Goal: Browse casually: Explore the website without a specific task or goal

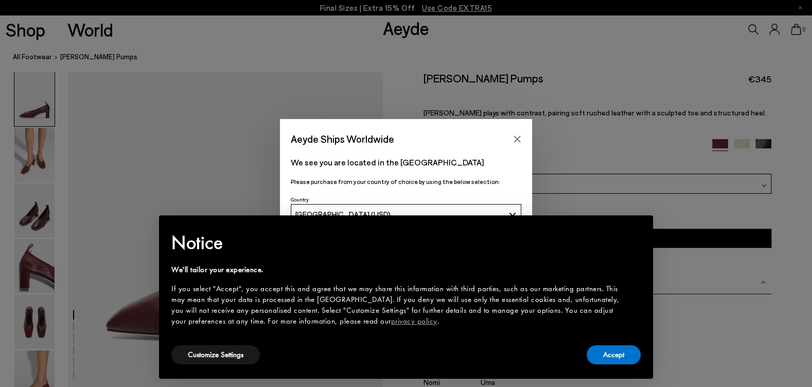
click at [34, 152] on div "Aeyde Ships Worldwide We see you are located in the United States Please purcha…" at bounding box center [406, 193] width 812 height 148
click at [518, 142] on icon "Close" at bounding box center [517, 139] width 8 height 8
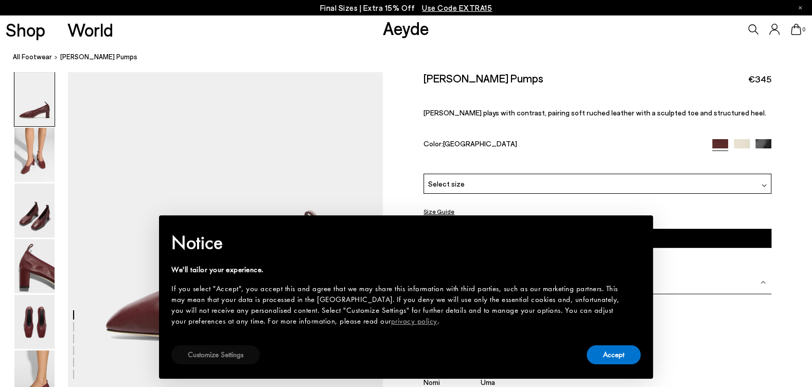
click at [217, 350] on button "Customize Settings" at bounding box center [215, 354] width 89 height 19
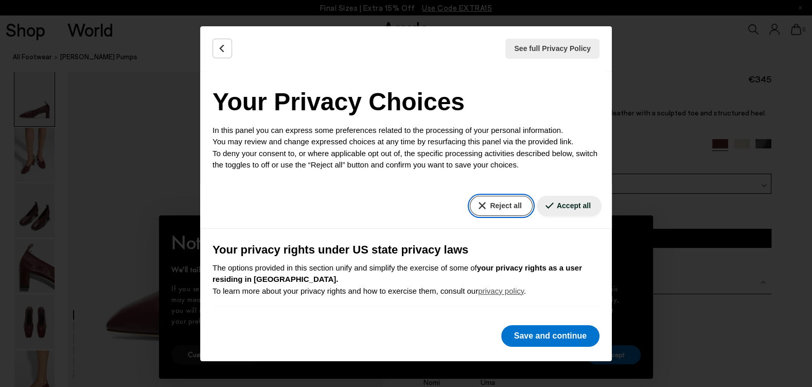
click at [497, 201] on button "Reject all" at bounding box center [501, 206] width 62 height 20
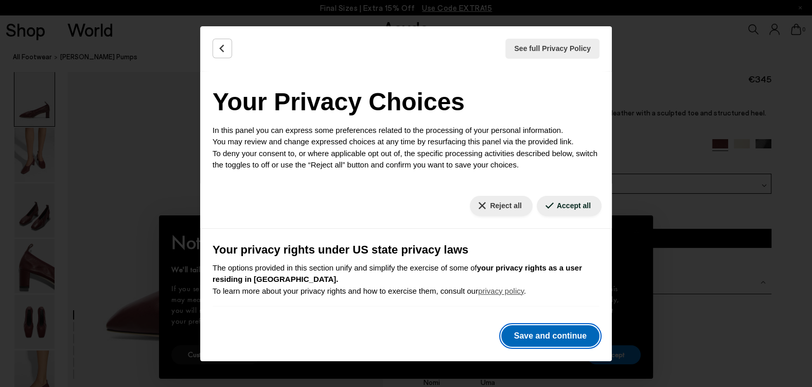
click at [559, 340] on button "Save and continue" at bounding box center [550, 336] width 98 height 22
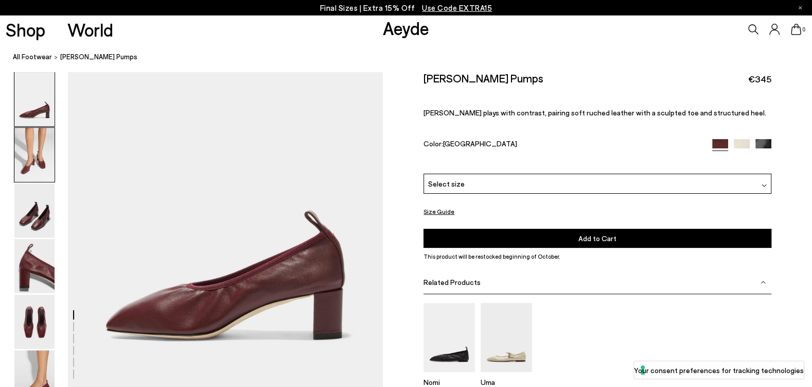
click at [39, 169] on img at bounding box center [34, 155] width 40 height 54
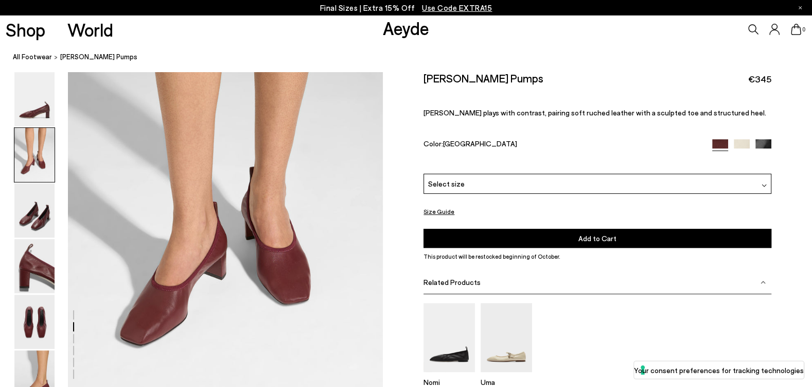
scroll to position [401, 0]
click at [36, 55] on link "All Footwear" at bounding box center [32, 56] width 39 height 11
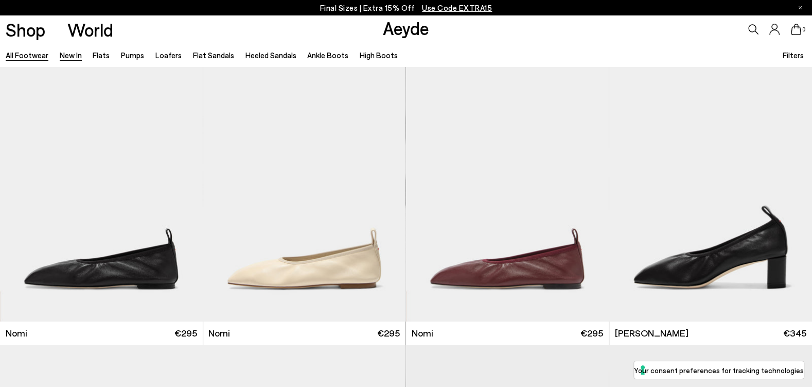
click at [70, 55] on link "New In" at bounding box center [71, 54] width 22 height 9
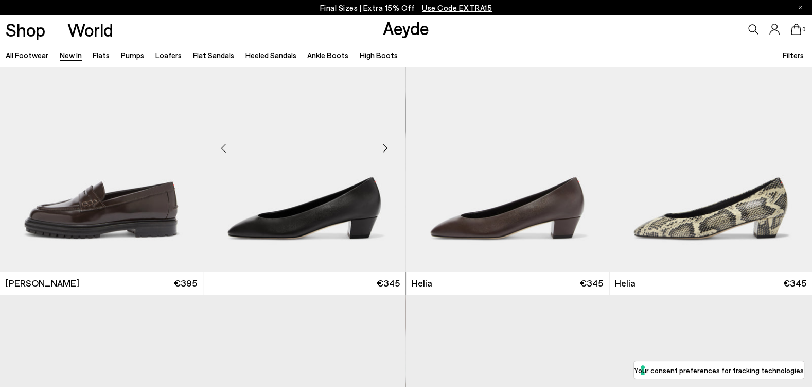
scroll to position [916, 0]
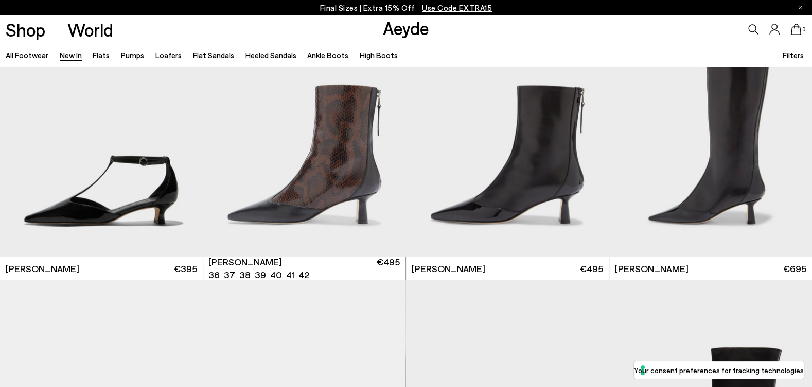
scroll to position [2566, 0]
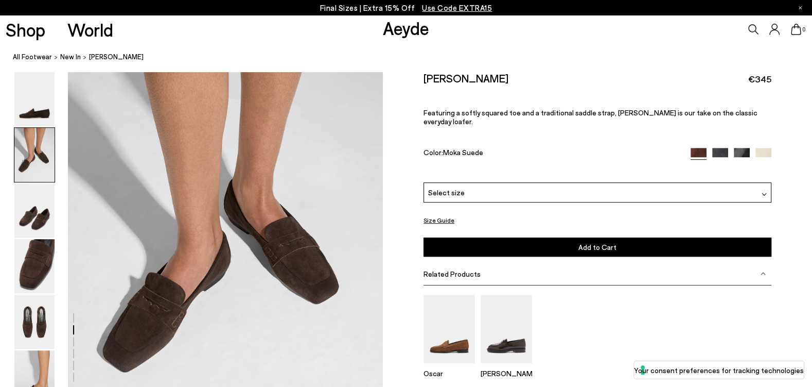
scroll to position [480, 0]
